Goal: Transaction & Acquisition: Purchase product/service

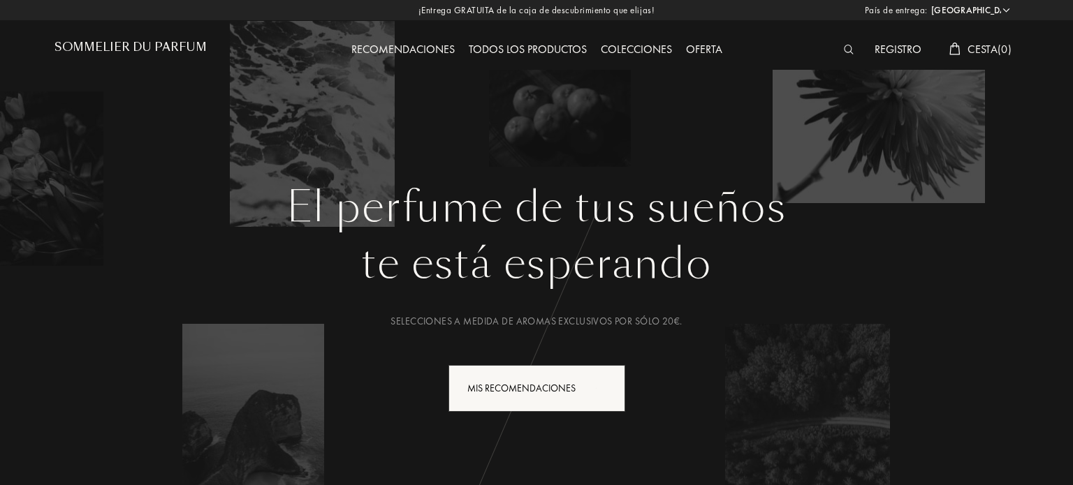
select select "ES"
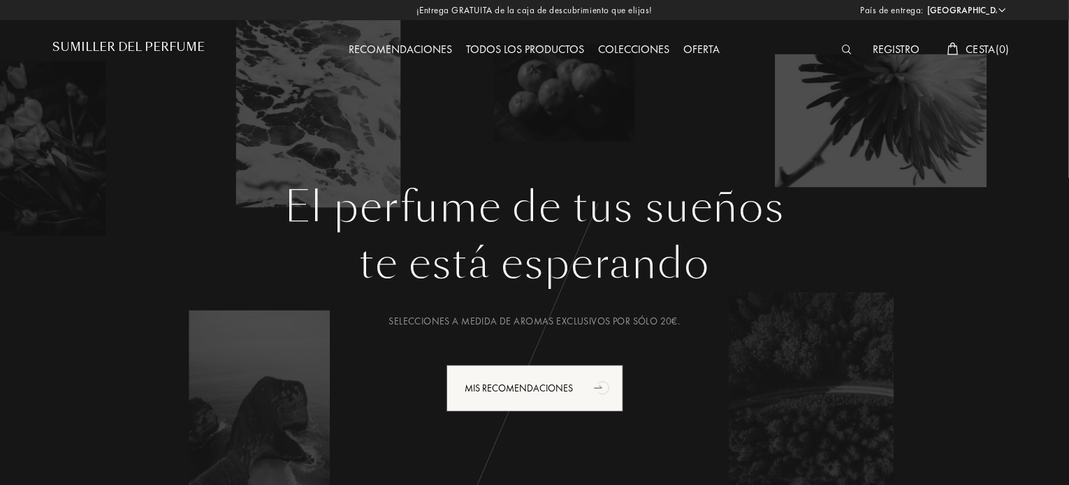
click at [631, 47] on font "Colecciones" at bounding box center [634, 49] width 71 height 15
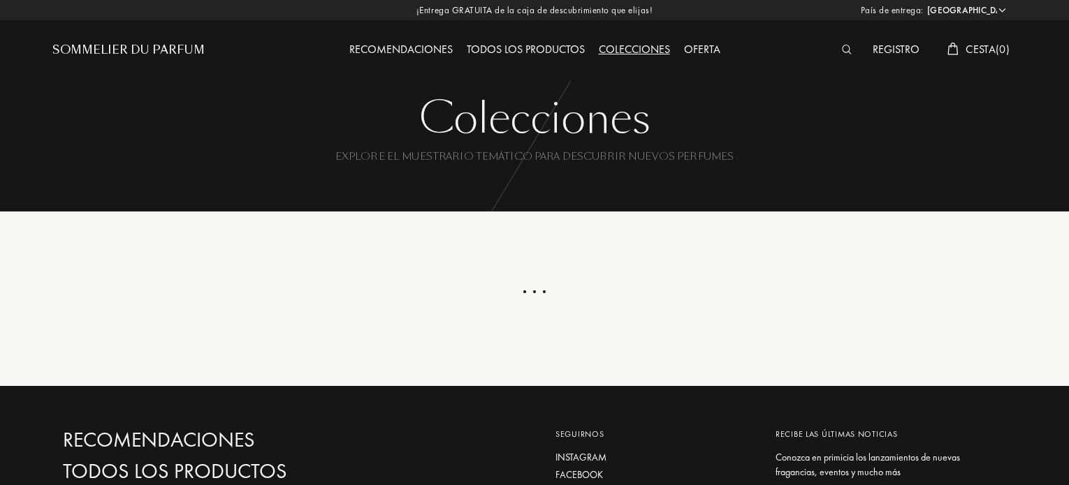
select select "ES"
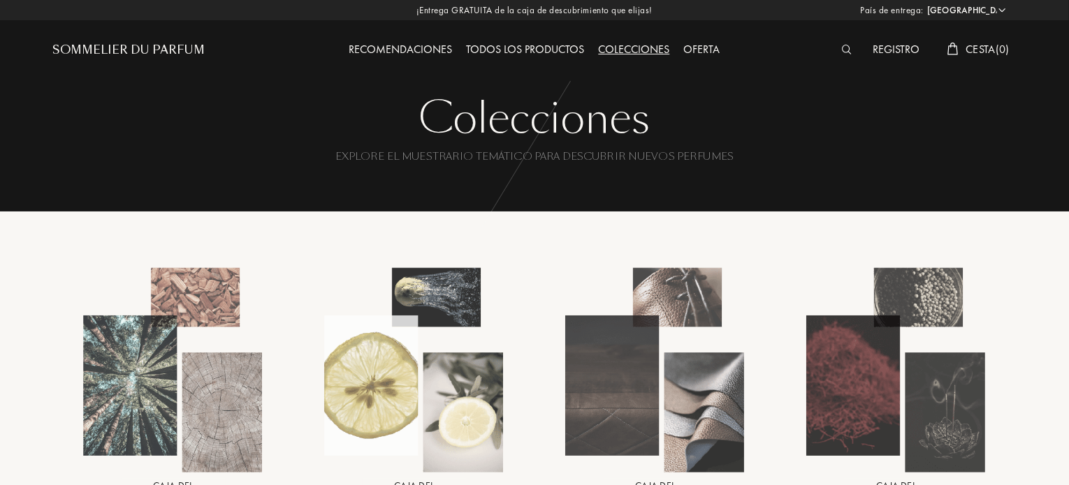
click at [550, 52] on div "Todos los productos" at bounding box center [526, 50] width 132 height 18
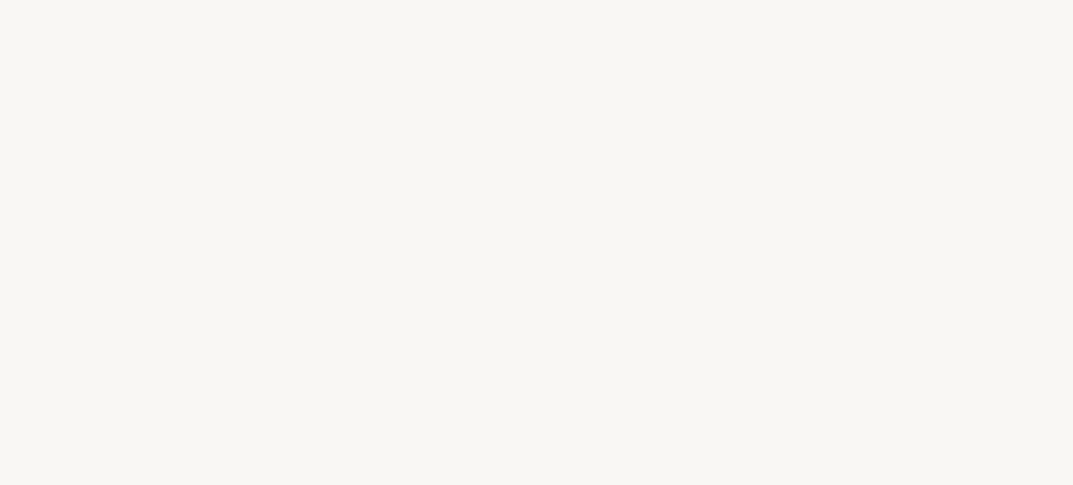
select select "ES"
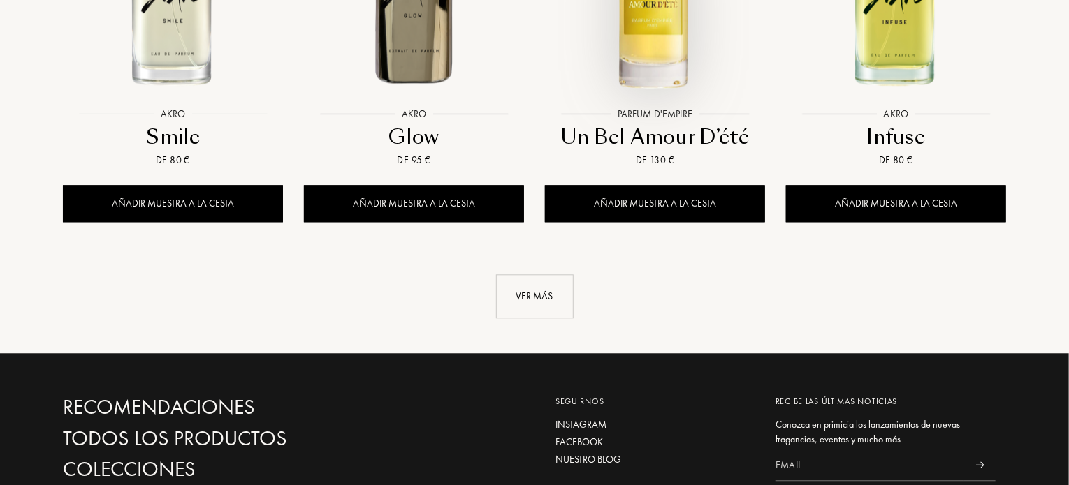
scroll to position [1607, 0]
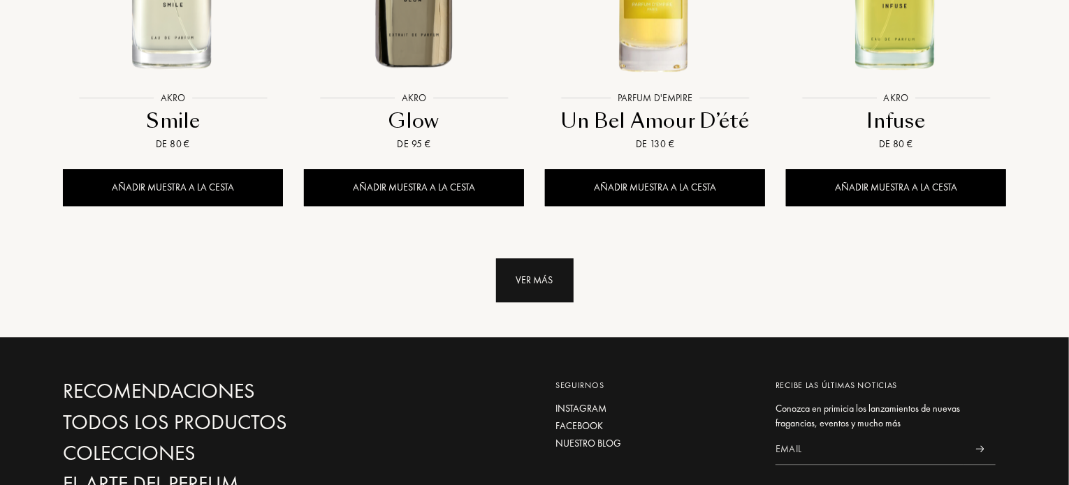
click at [532, 258] on div "Ver más" at bounding box center [535, 280] width 78 height 44
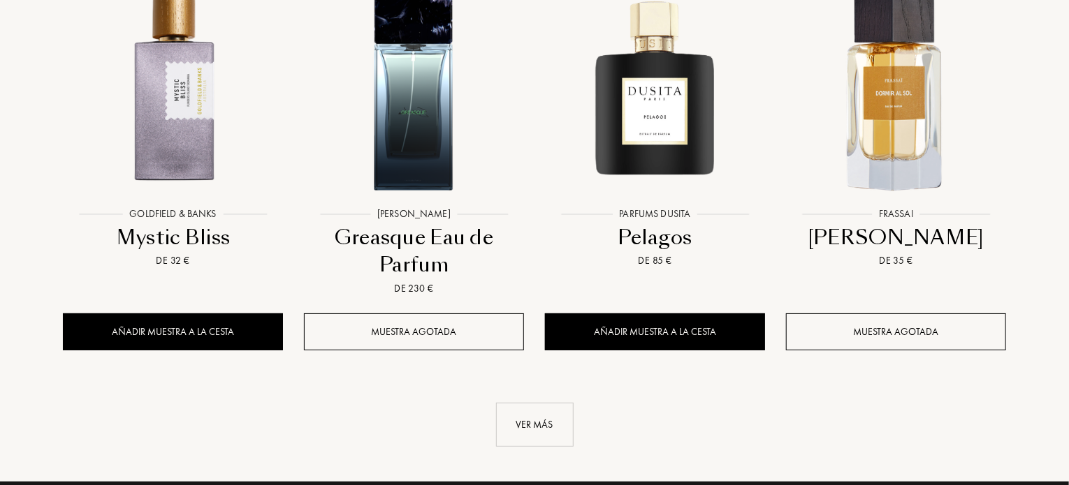
scroll to position [2654, 0]
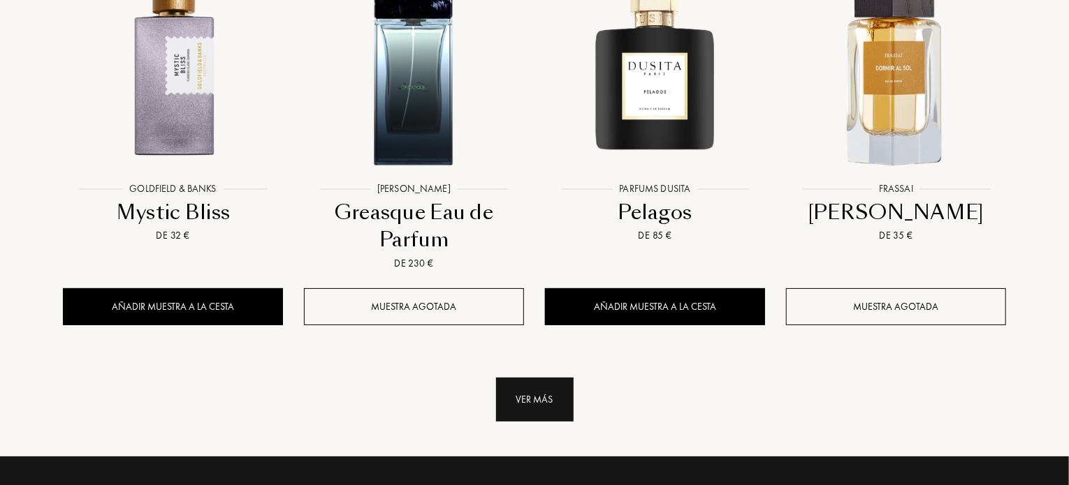
click at [532, 378] on div "Ver más" at bounding box center [535, 400] width 78 height 44
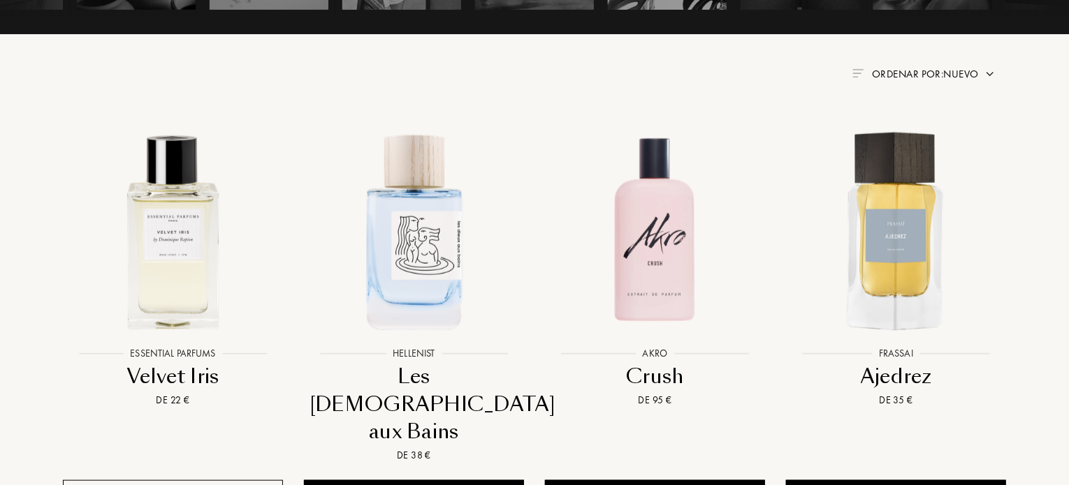
scroll to position [419, 0]
